Goal: Understand process/instructions

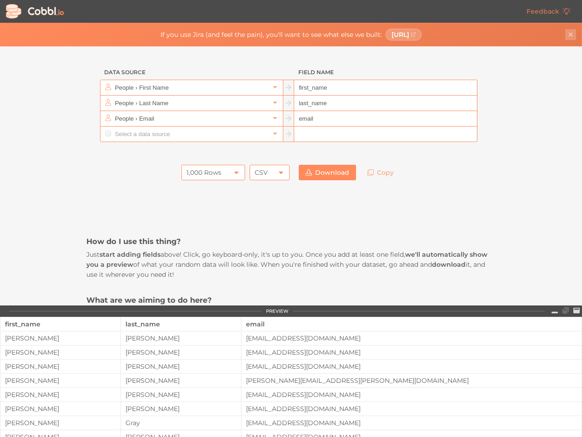
click at [571, 35] on icon "Close banner" at bounding box center [571, 35] width 4 height 4
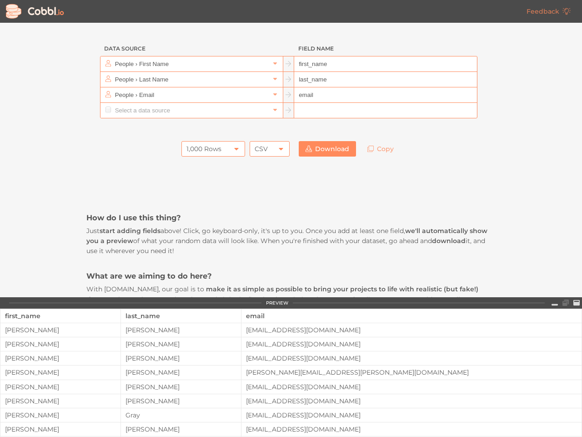
click at [271, 87] on div "People › Email" at bounding box center [192, 94] width 182 height 15
click at [486, 87] on div at bounding box center [487, 95] width 18 height 16
type input "People › Email"
click at [271, 103] on div at bounding box center [192, 110] width 182 height 15
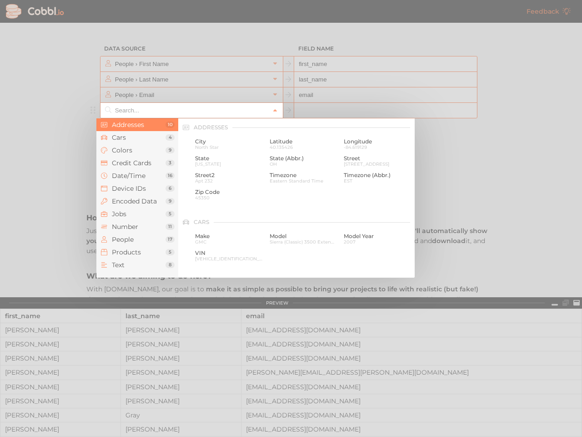
click at [486, 103] on div at bounding box center [291, 218] width 582 height 437
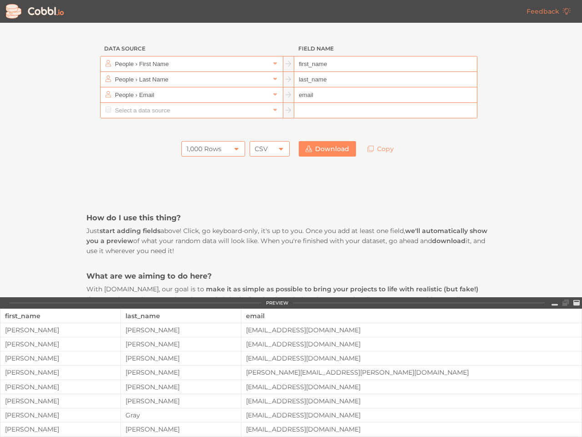
click at [271, 118] on div at bounding box center [290, 127] width 409 height 18
click at [486, 118] on div at bounding box center [290, 127] width 409 height 18
click at [271, 134] on div at bounding box center [290, 127] width 409 height 18
click at [209, 172] on div "How do I use this thing? Just start adding fields above! Click, go keyboard-onl…" at bounding box center [290, 445] width 409 height 569
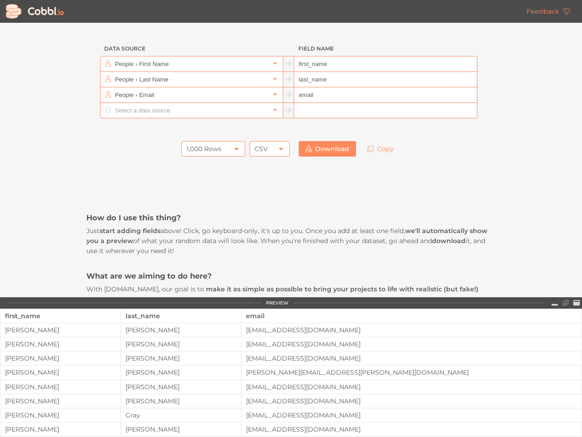
click at [266, 172] on div "How do I use this thing? Just start adding fields above! Click, go keyboard-onl…" at bounding box center [290, 445] width 409 height 569
